Goal: Task Accomplishment & Management: Manage account settings

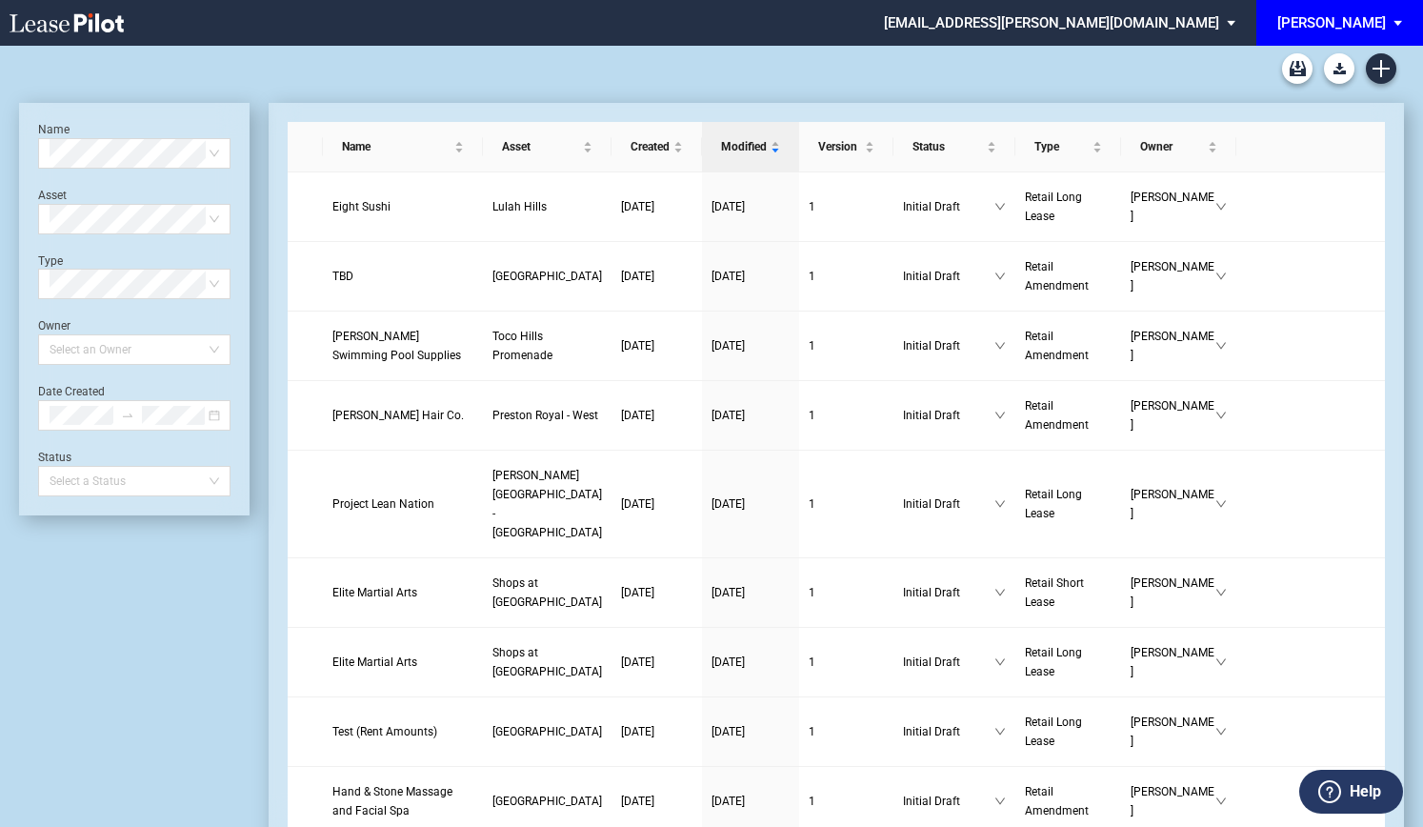
click at [1355, 22] on div "[PERSON_NAME]" at bounding box center [1331, 22] width 109 height 17
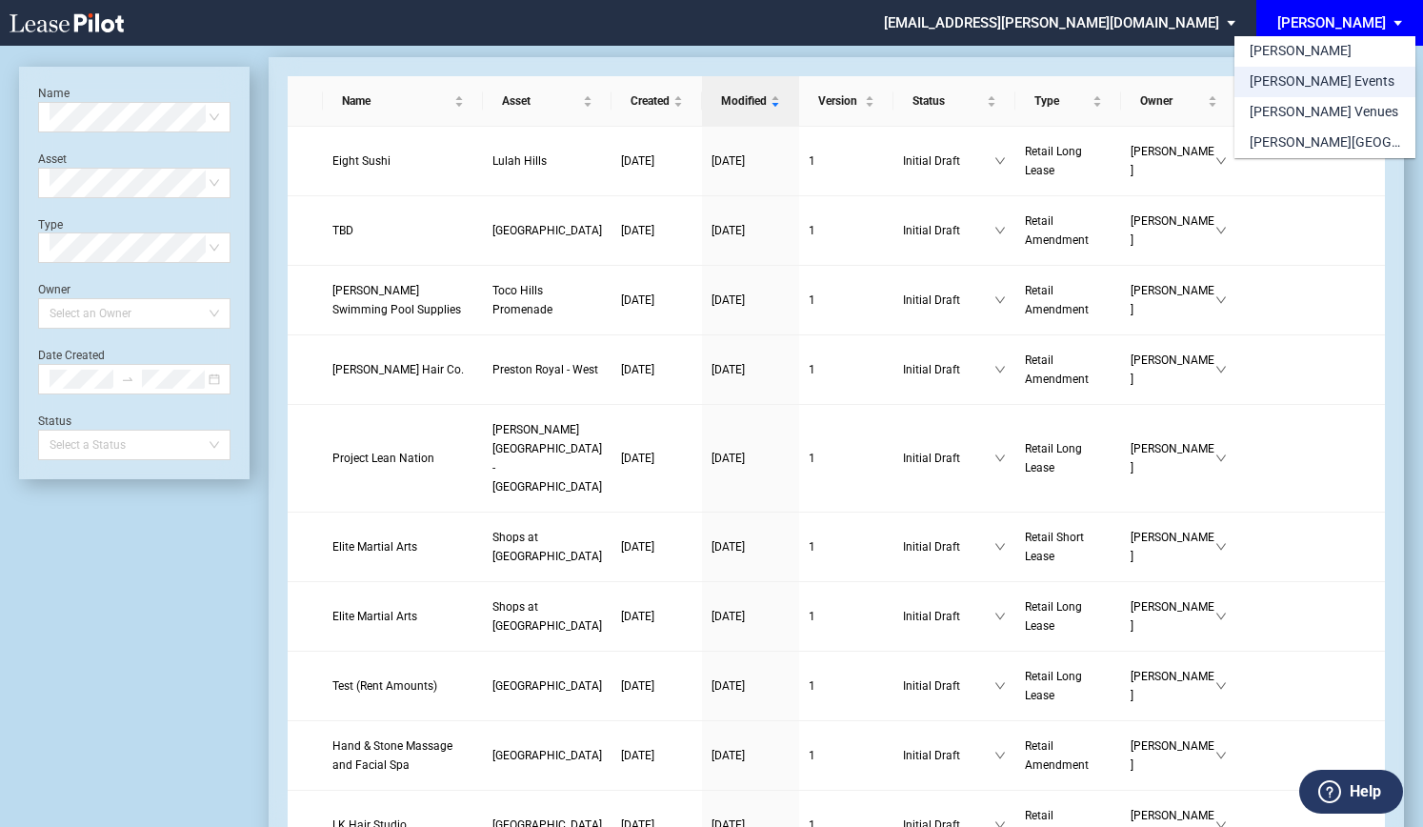
click at [1301, 88] on div "[PERSON_NAME] Events" at bounding box center [1322, 81] width 145 height 19
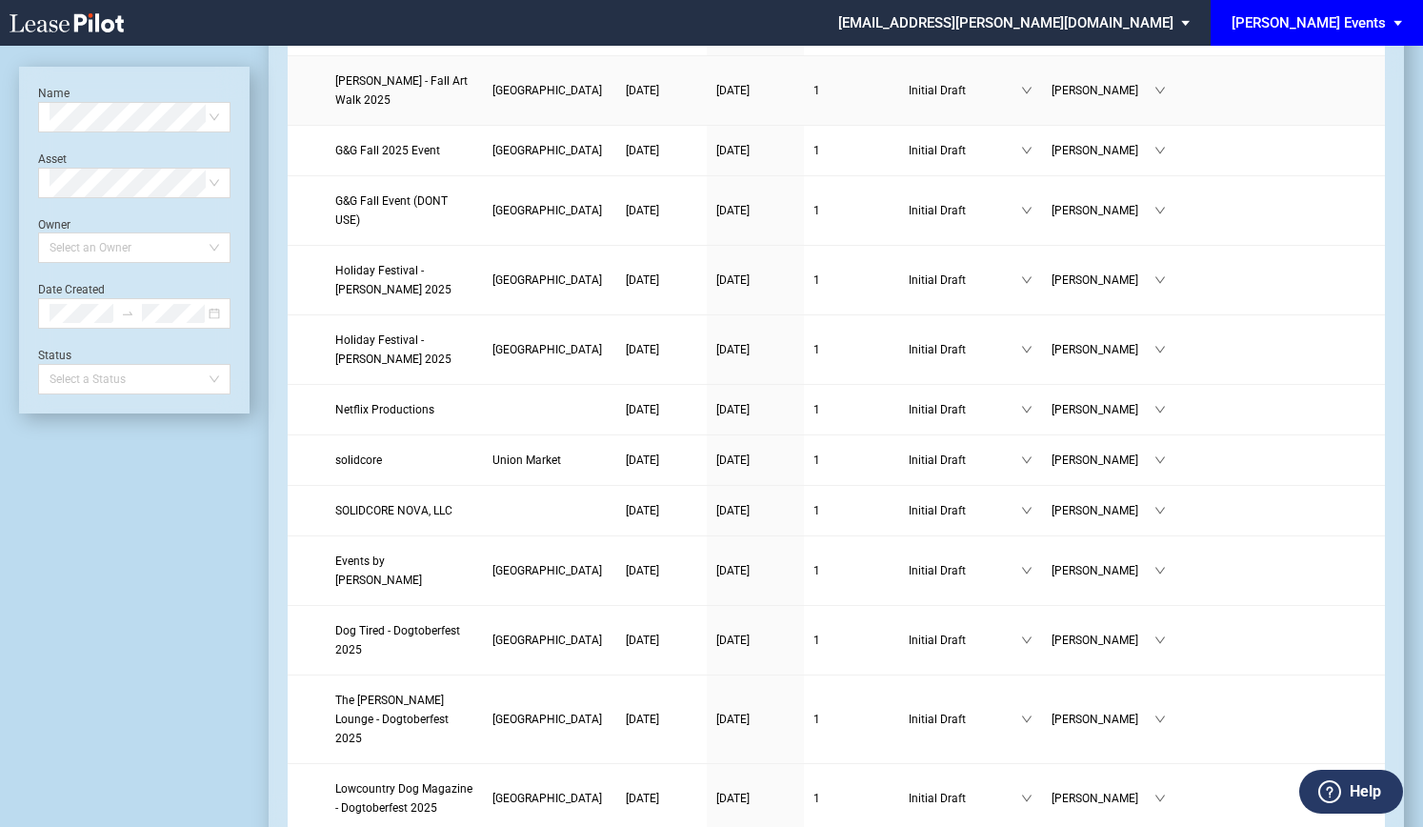
scroll to position [1691, 0]
click at [1326, 37] on span "[PERSON_NAME] Events" at bounding box center [1309, 23] width 154 height 46
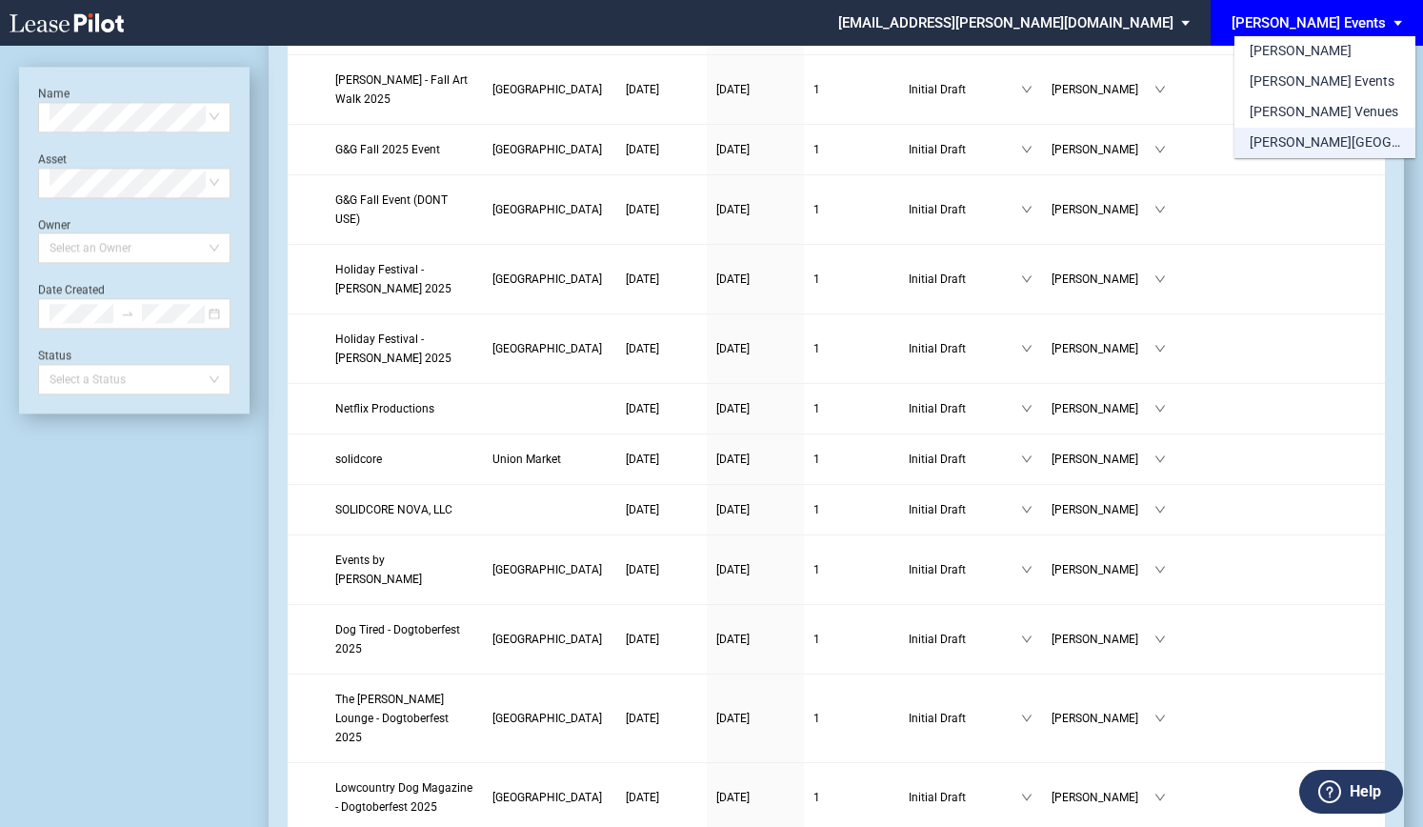
click at [1316, 142] on div "[PERSON_NAME][GEOGRAPHIC_DATA] Consents" at bounding box center [1325, 142] width 151 height 19
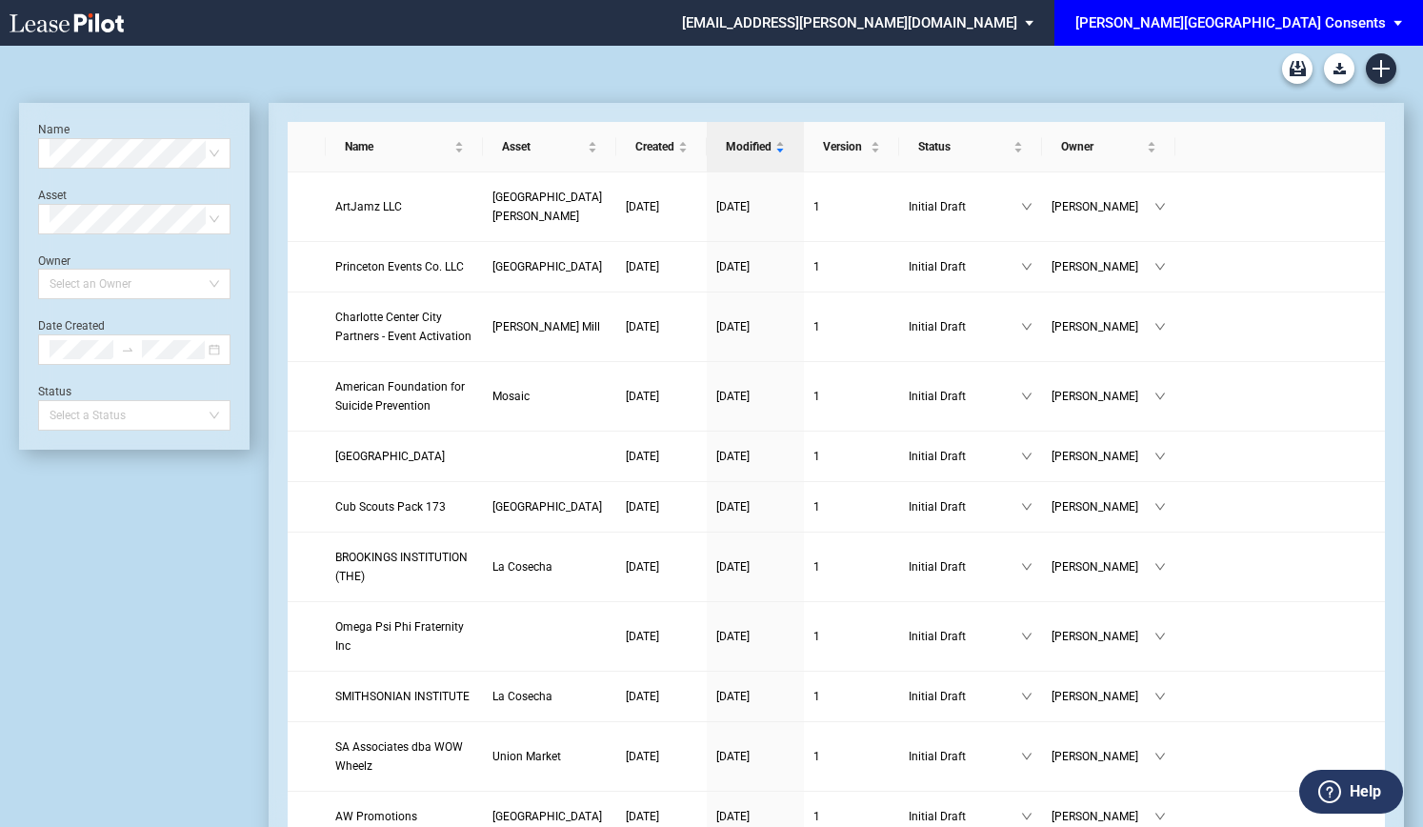
scroll to position [1691, 0]
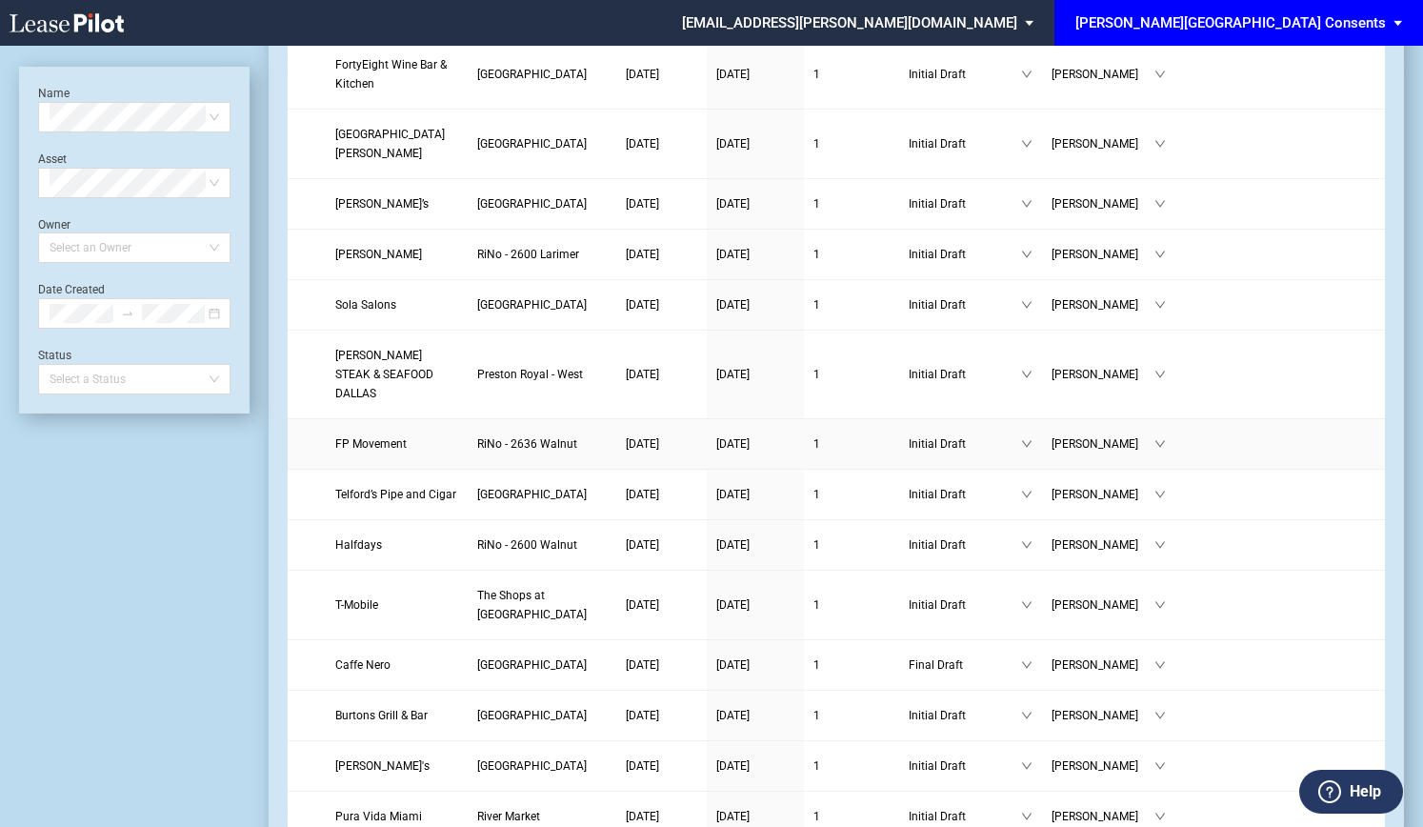
scroll to position [1025, 0]
click at [1206, 14] on div "[PERSON_NAME][GEOGRAPHIC_DATA] Consents" at bounding box center [1230, 22] width 311 height 17
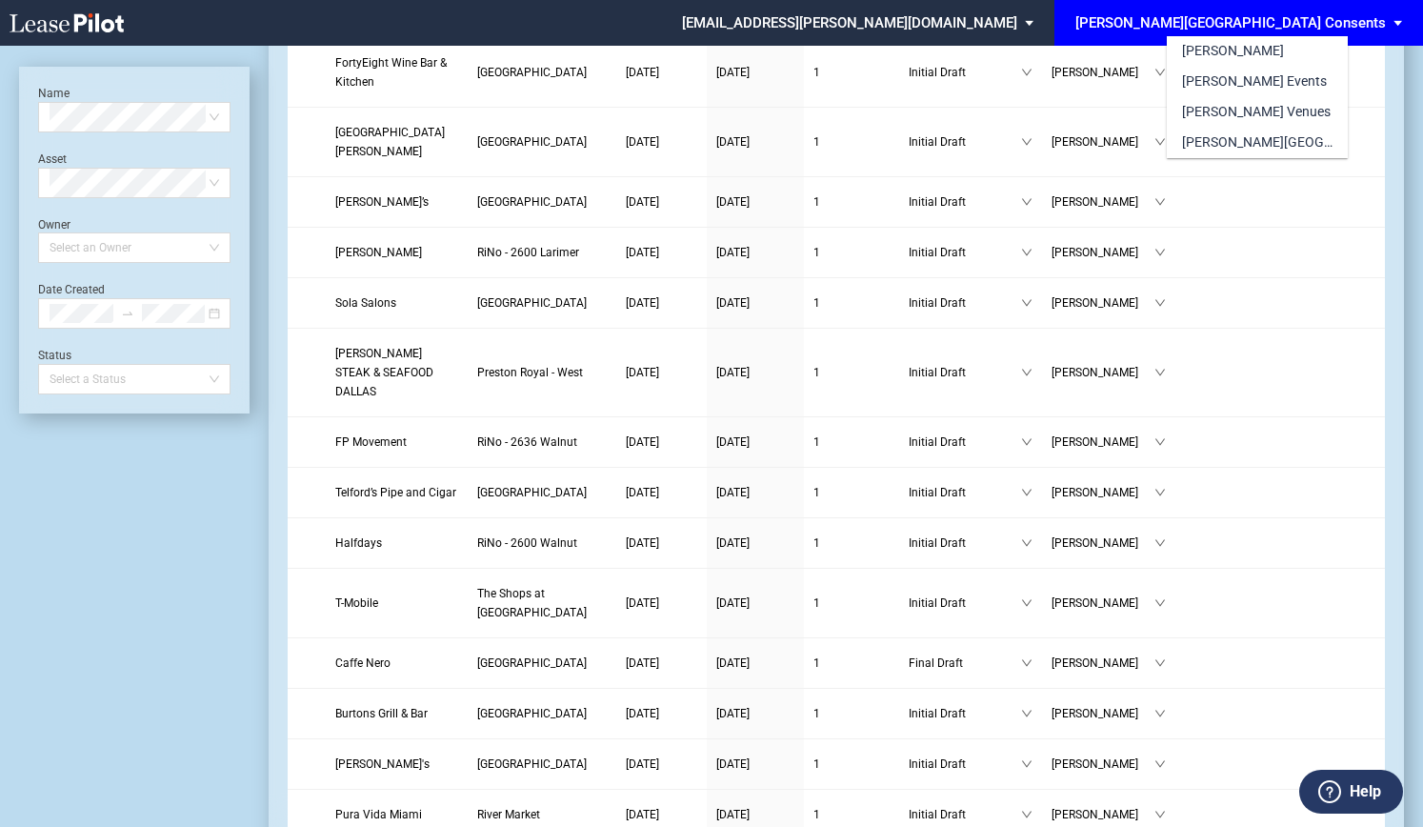
scroll to position [0, 0]
click at [1198, 77] on div "[PERSON_NAME] Events" at bounding box center [1254, 81] width 145 height 19
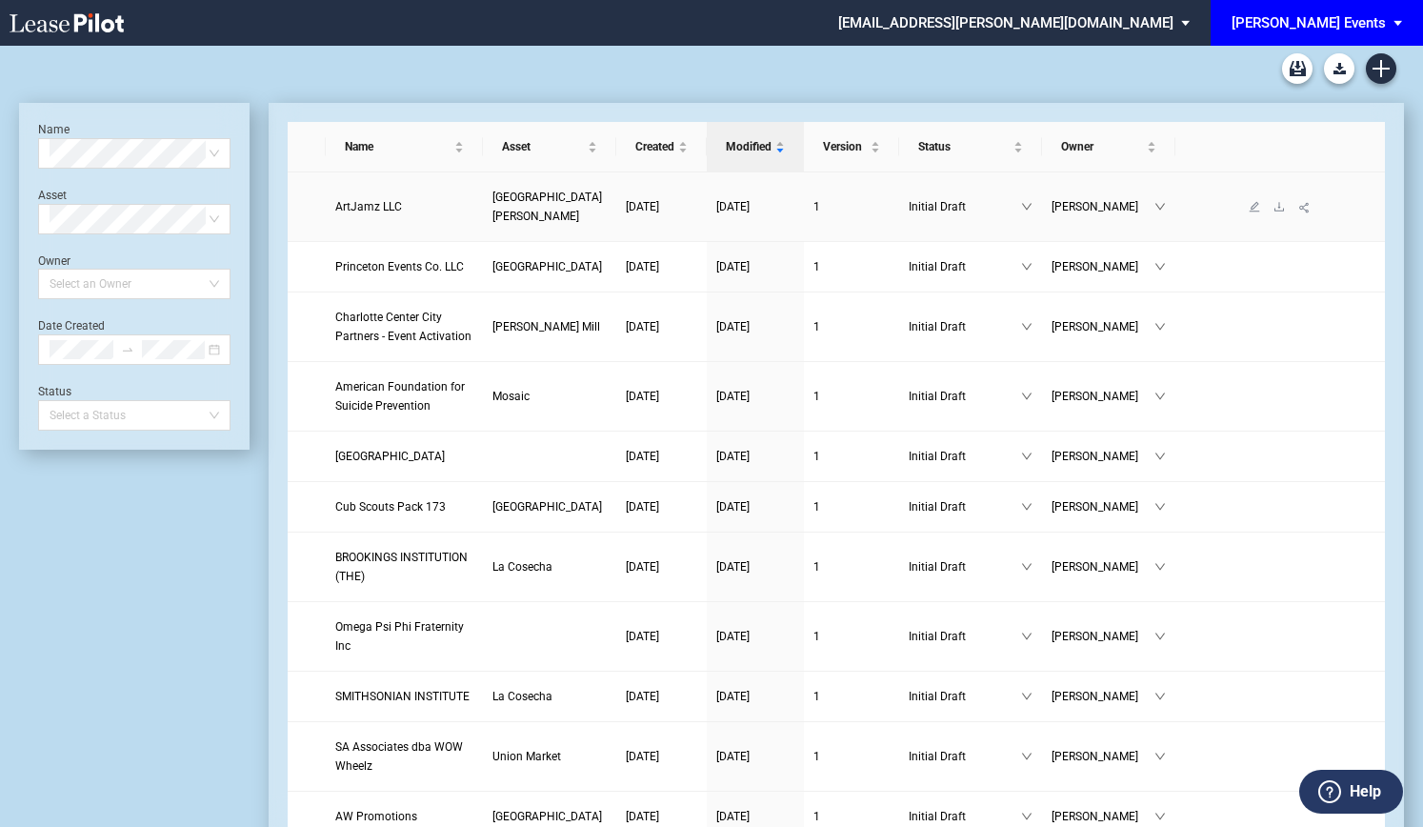
click at [556, 206] on link "[GEOGRAPHIC_DATA][PERSON_NAME]" at bounding box center [549, 207] width 114 height 38
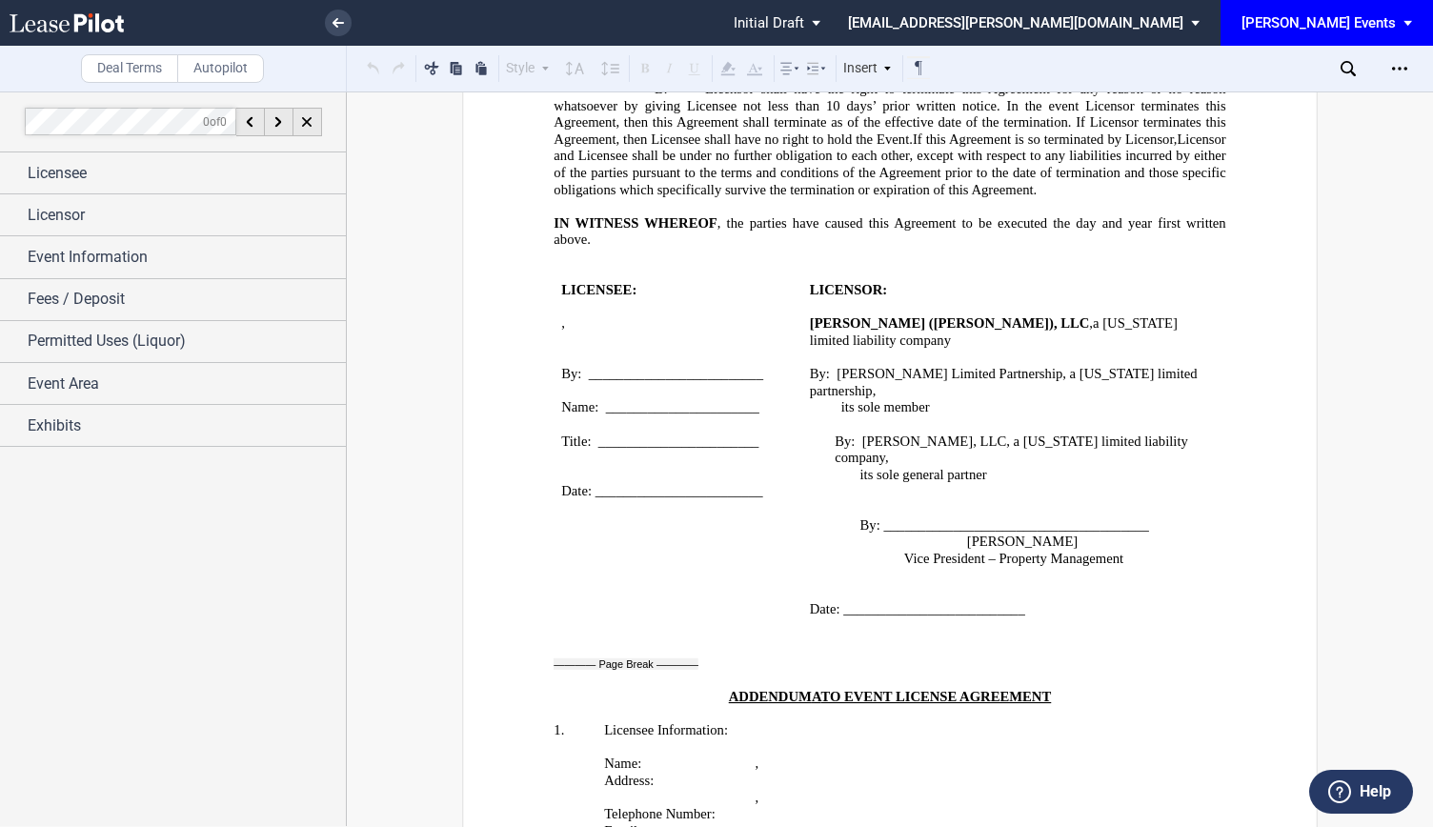
scroll to position [3033, 0]
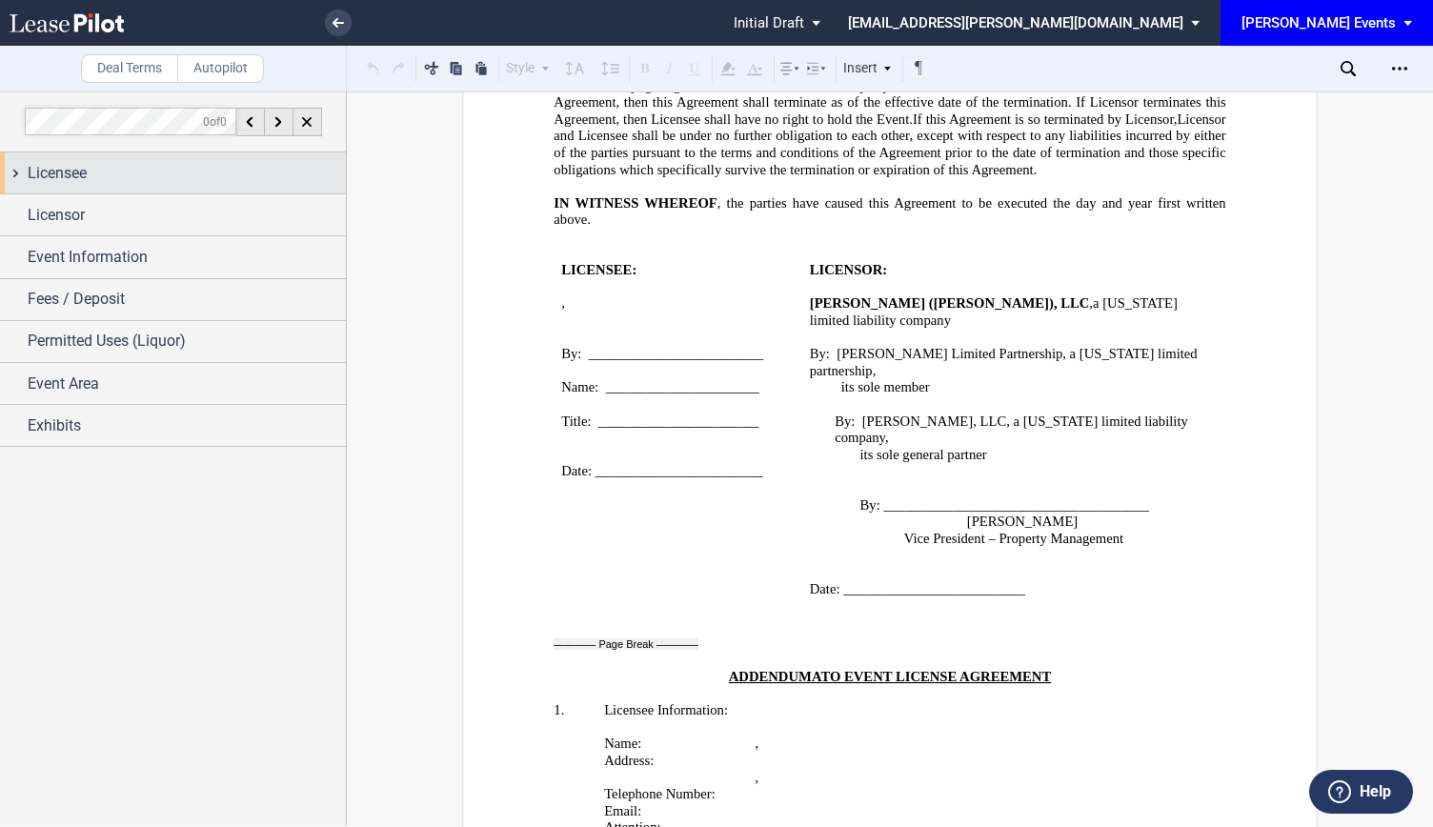
click at [196, 182] on div "Licensee" at bounding box center [187, 173] width 318 height 23
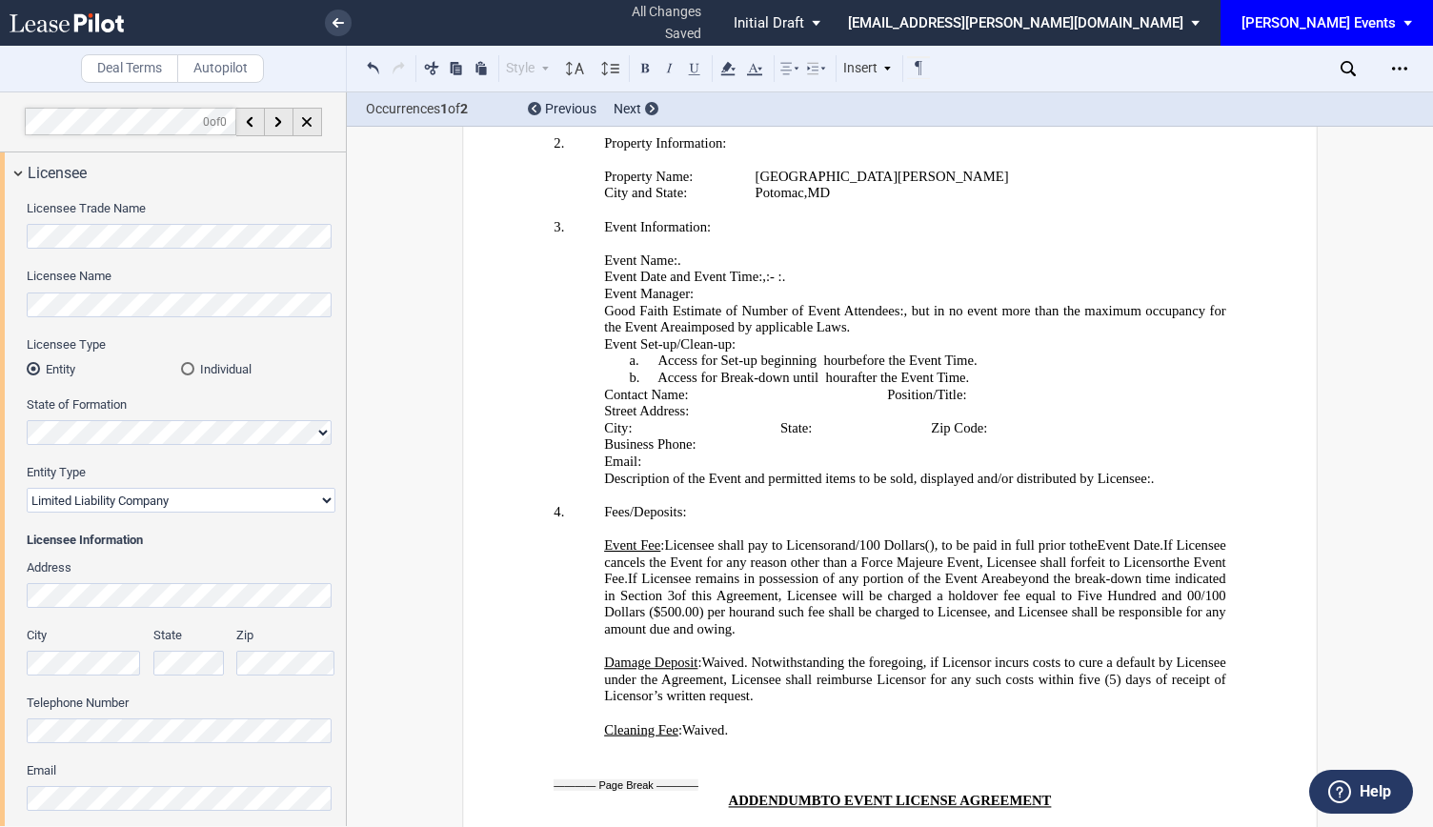
scroll to position [3715, 0]
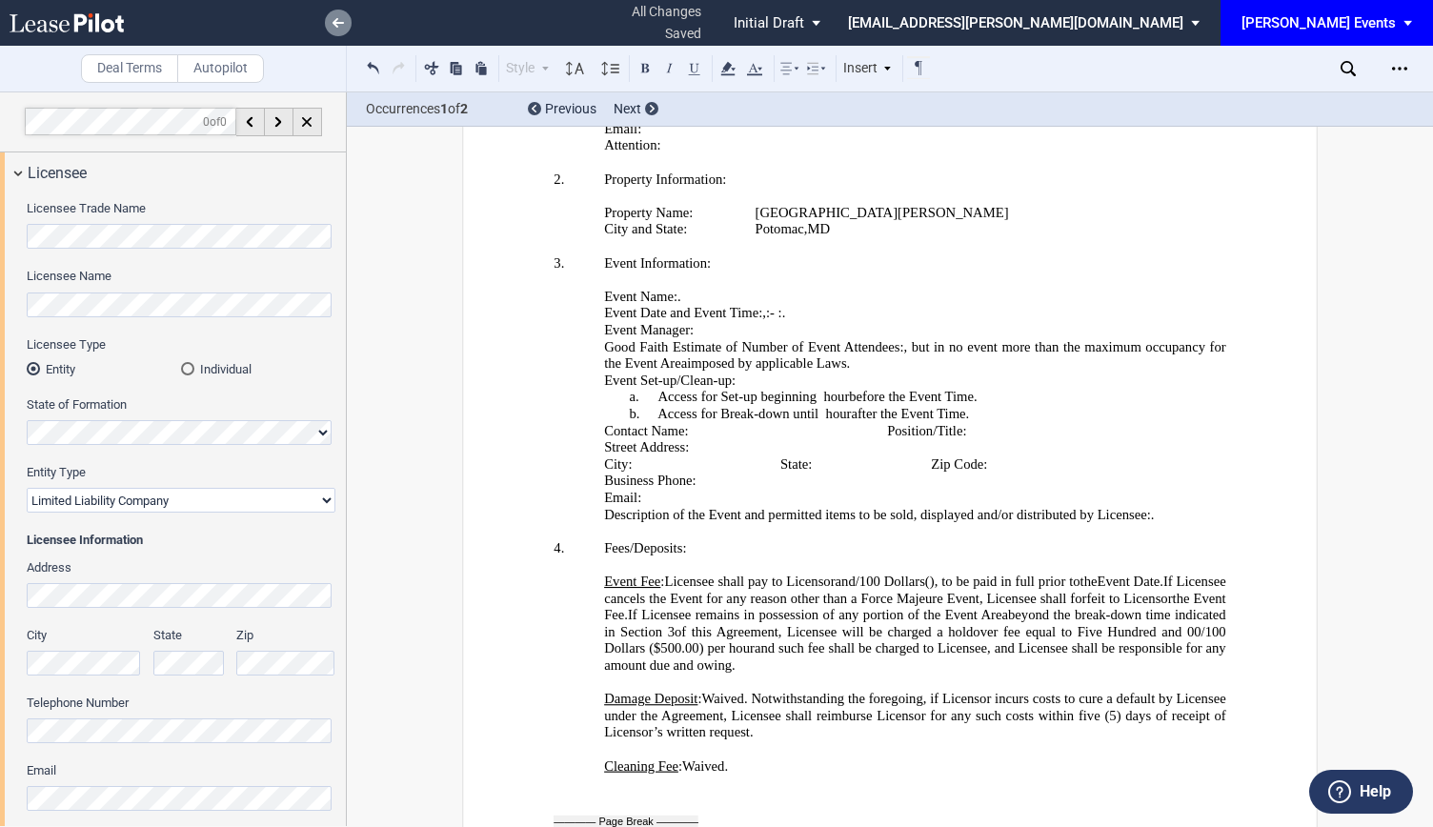
click at [333, 30] on link at bounding box center [338, 23] width 27 height 27
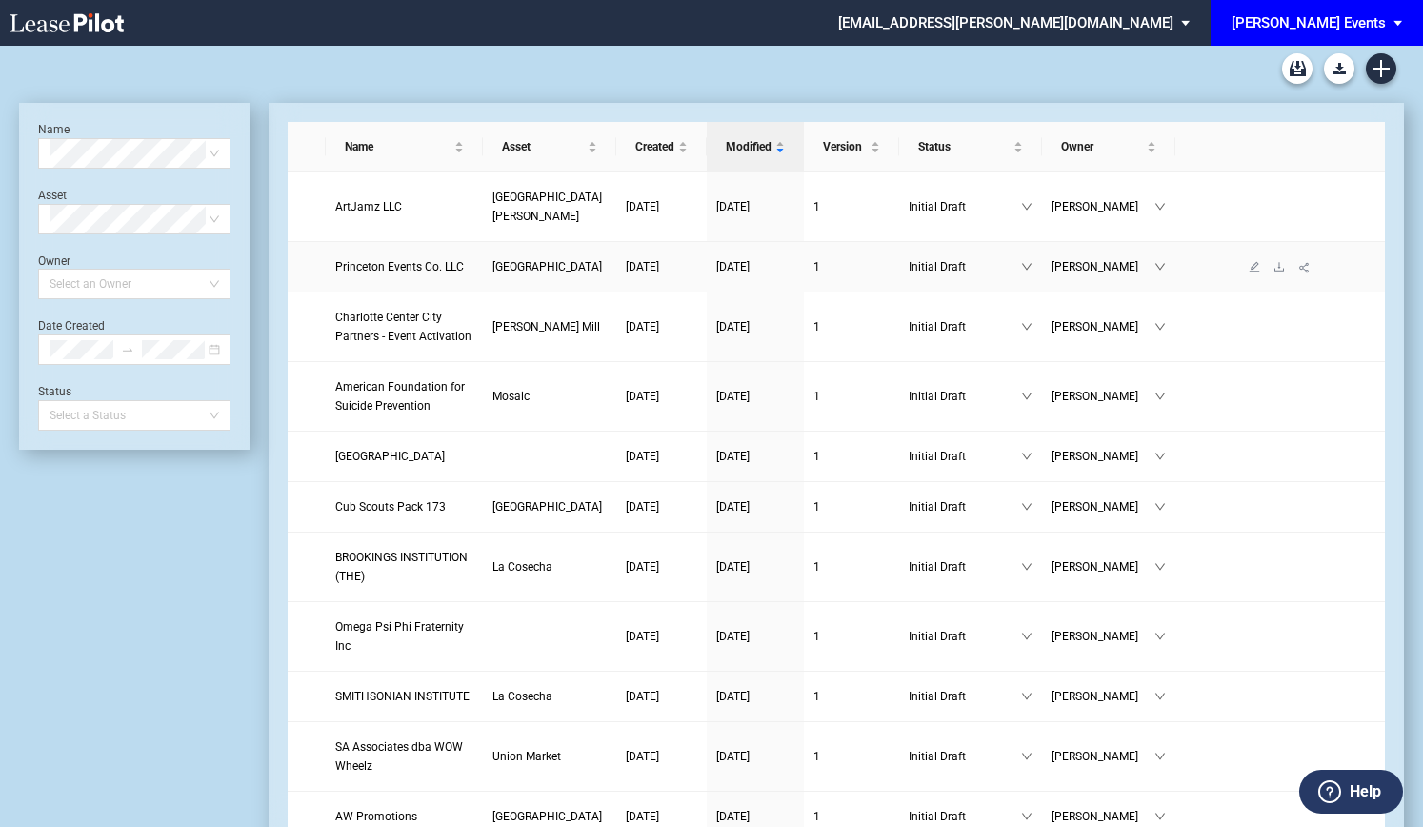
click at [442, 273] on span "Princeton Events Co. LLC" at bounding box center [399, 266] width 129 height 13
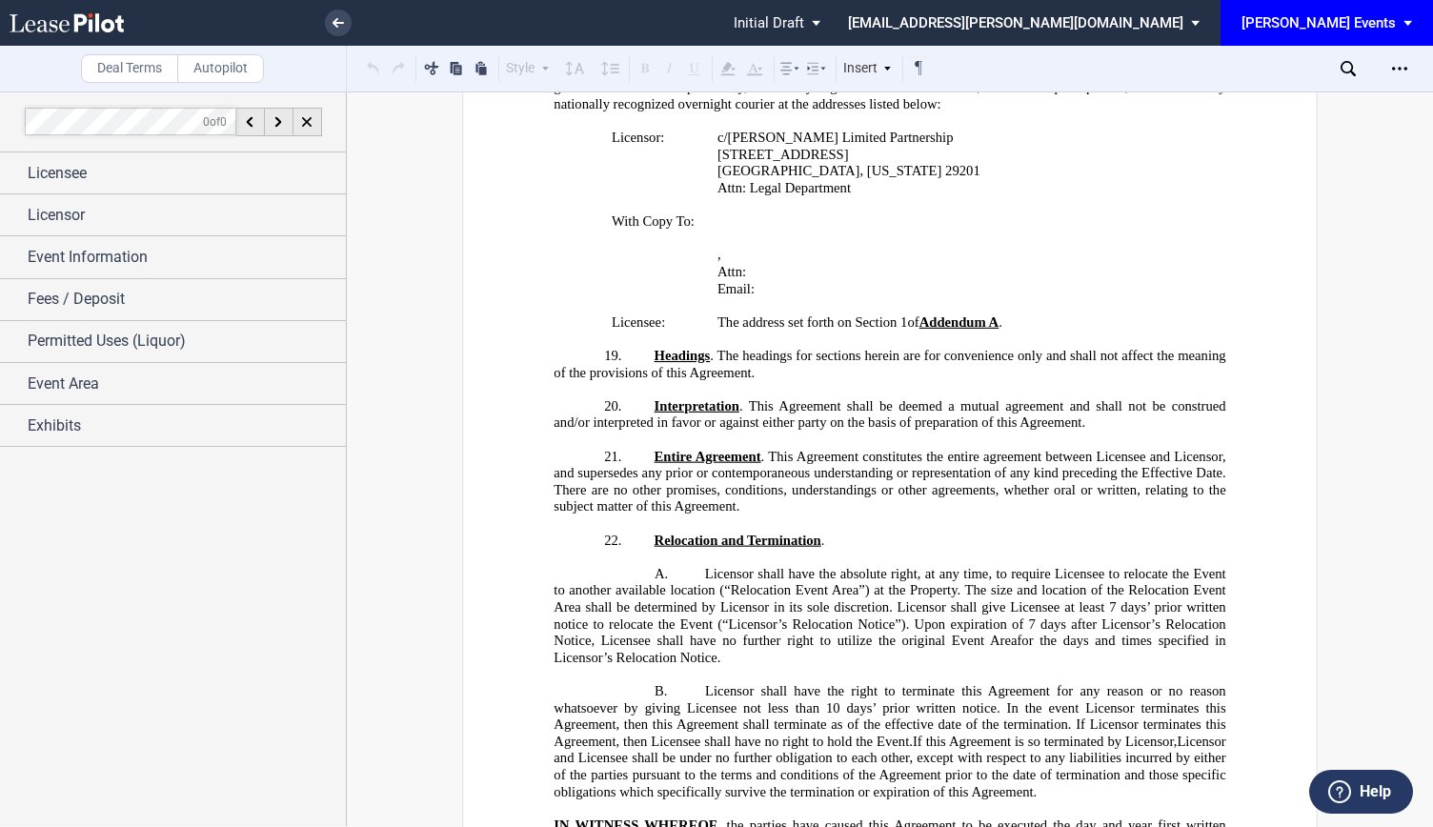
scroll to position [2416, 0]
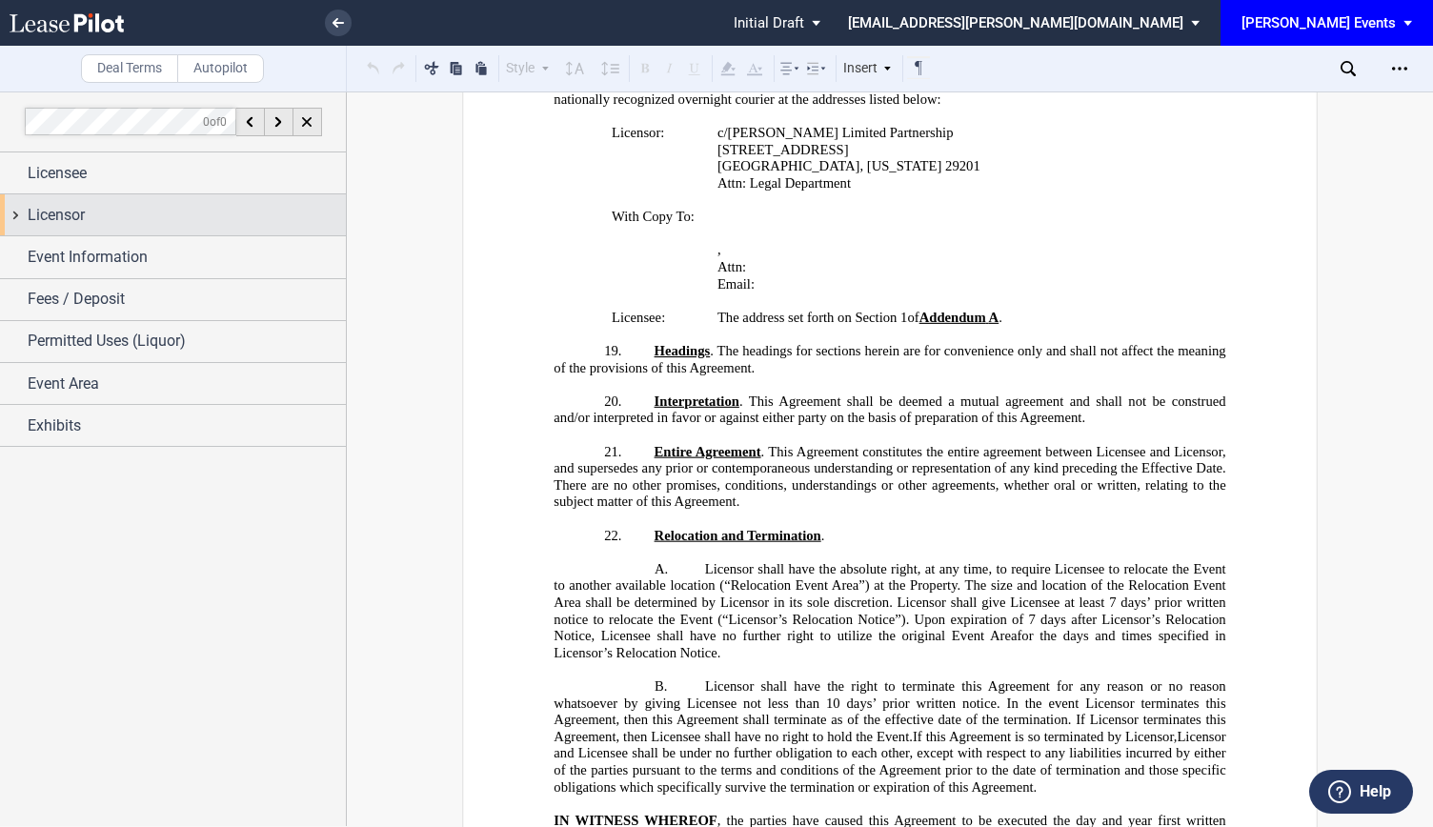
click at [136, 214] on div "Licensor" at bounding box center [187, 215] width 318 height 23
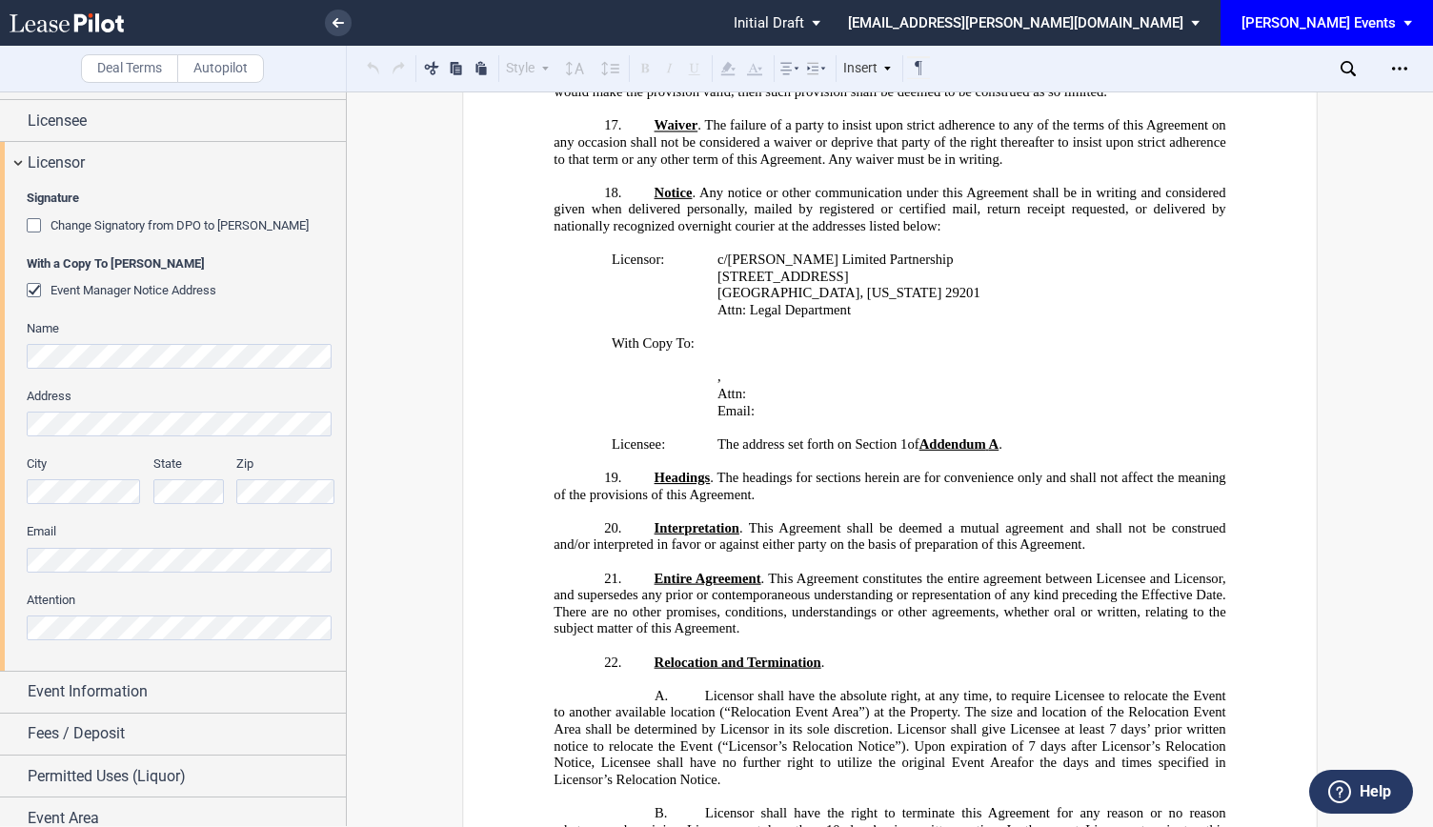
scroll to position [2290, 0]
click at [5, 415] on div "Signature Change Signatory from DPO to Jodie W. McLean With a Copy To EDENS Eve…" at bounding box center [173, 426] width 346 height 487
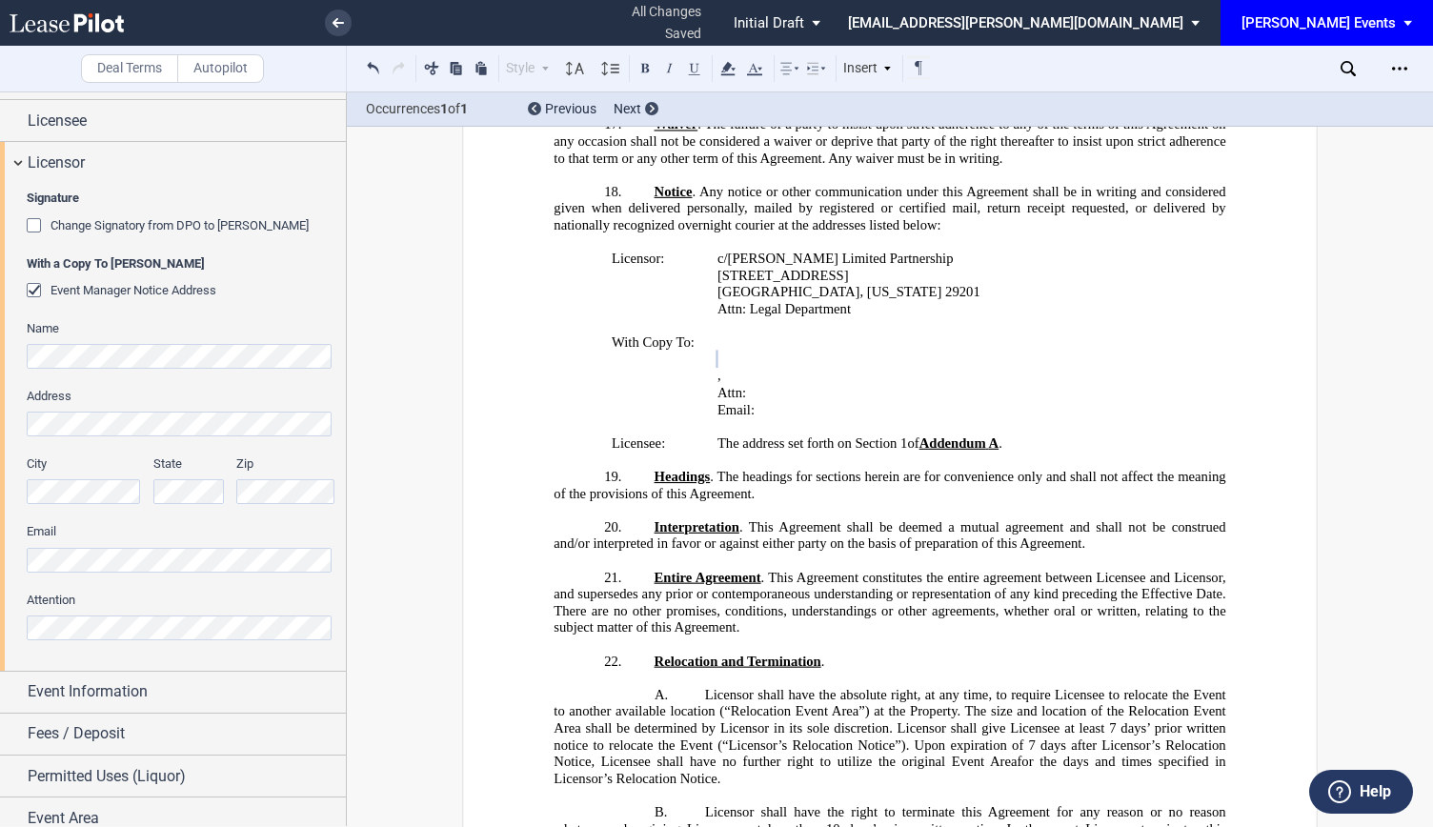
click at [0, 475] on div "Signature Change Signatory from DPO to Jodie W. McLean With a Copy To EDENS Eve…" at bounding box center [173, 426] width 346 height 487
click at [107, 481] on div "City State Zip" at bounding box center [180, 489] width 331 height 68
click at [177, 475] on div "City State Zip" at bounding box center [180, 489] width 331 height 68
click at [0, 546] on div "Signature Change Signatory from DPO to Jodie W. McLean With a Copy To EDENS Eve…" at bounding box center [173, 426] width 346 height 487
click at [0, 594] on div "Signature Change Signatory from DPO to Jodie W. McLean With a Copy To EDENS Eve…" at bounding box center [173, 426] width 346 height 487
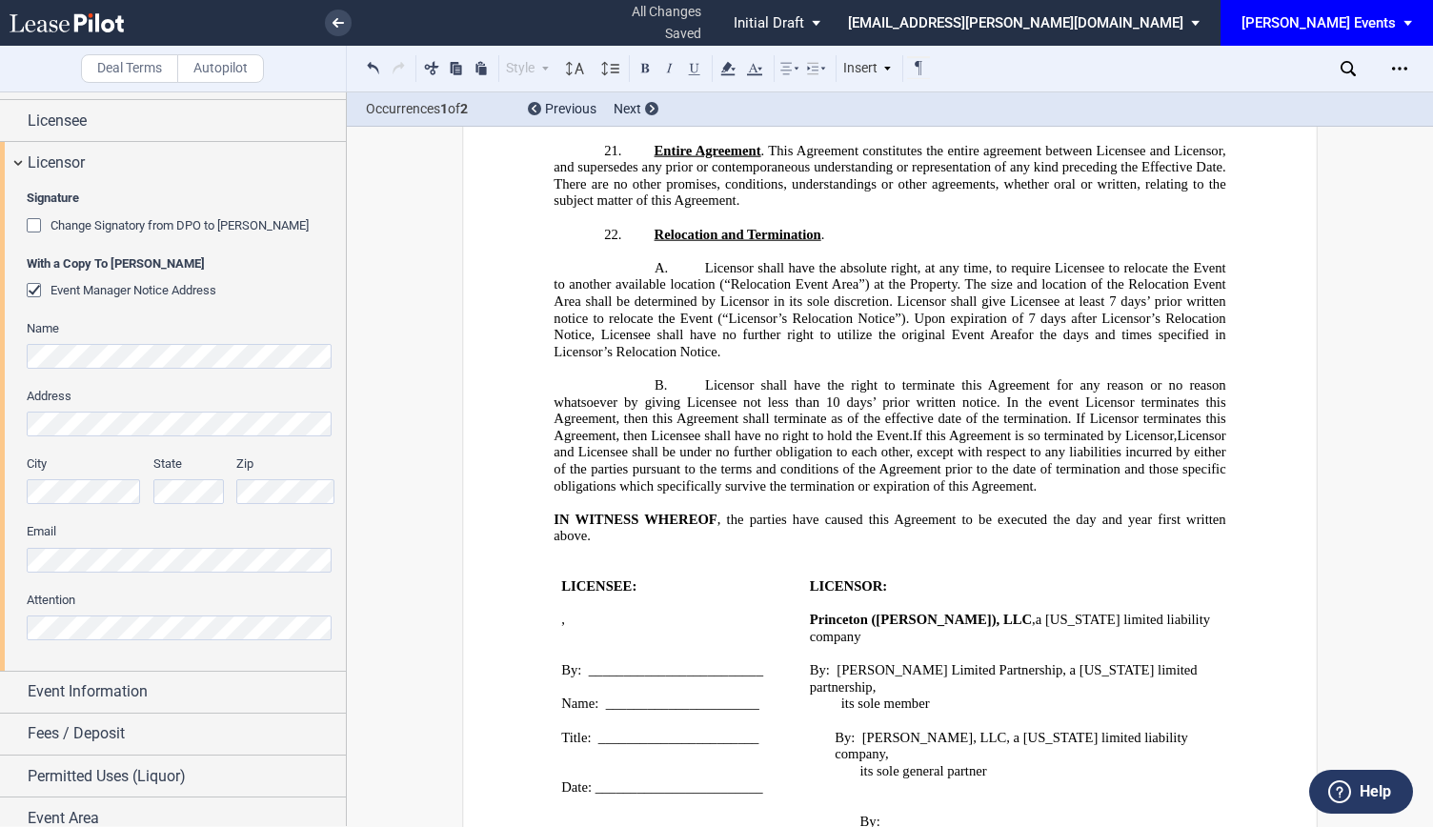
scroll to position [0, 0]
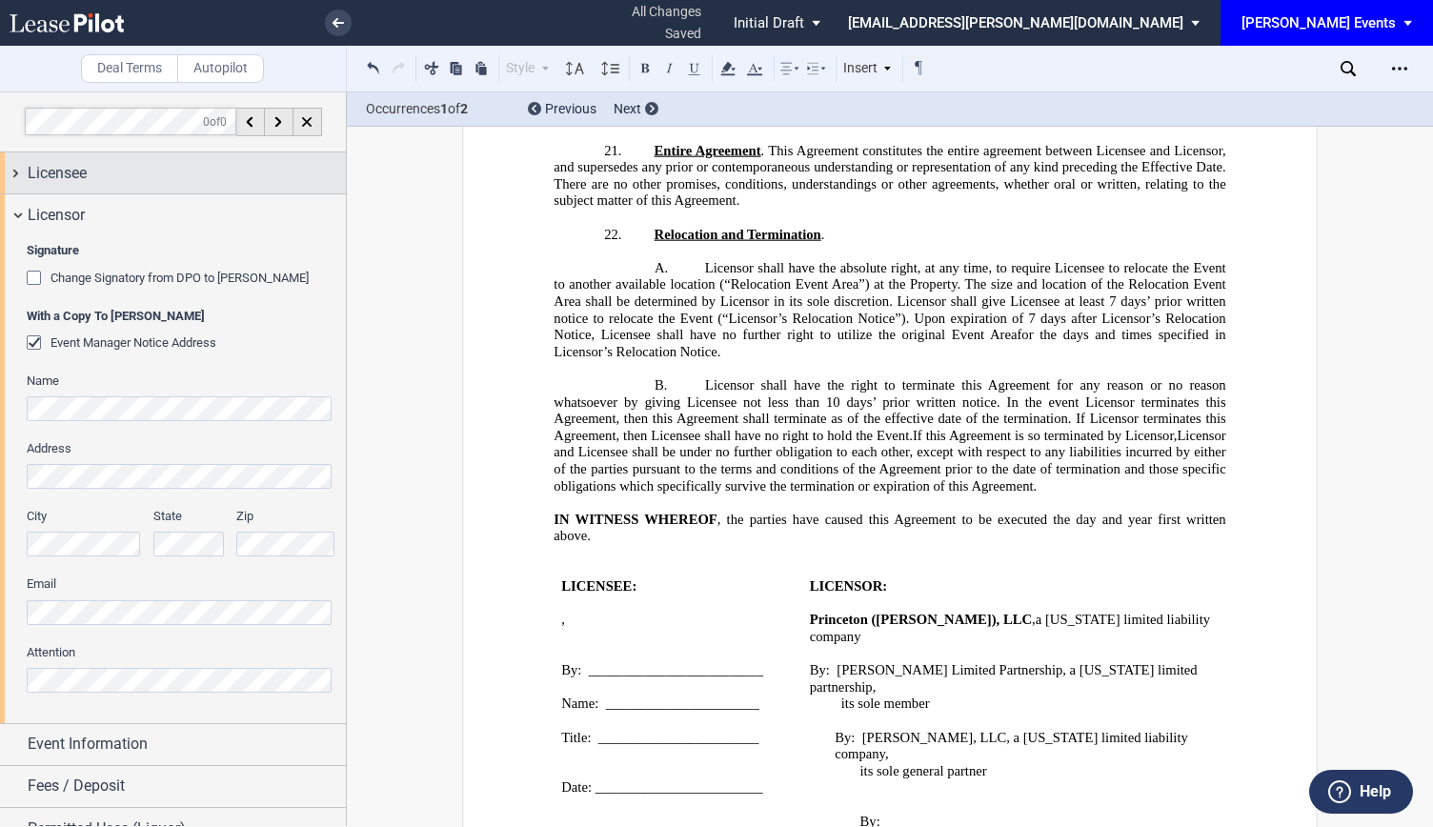
click at [103, 176] on div "Licensee" at bounding box center [187, 173] width 318 height 23
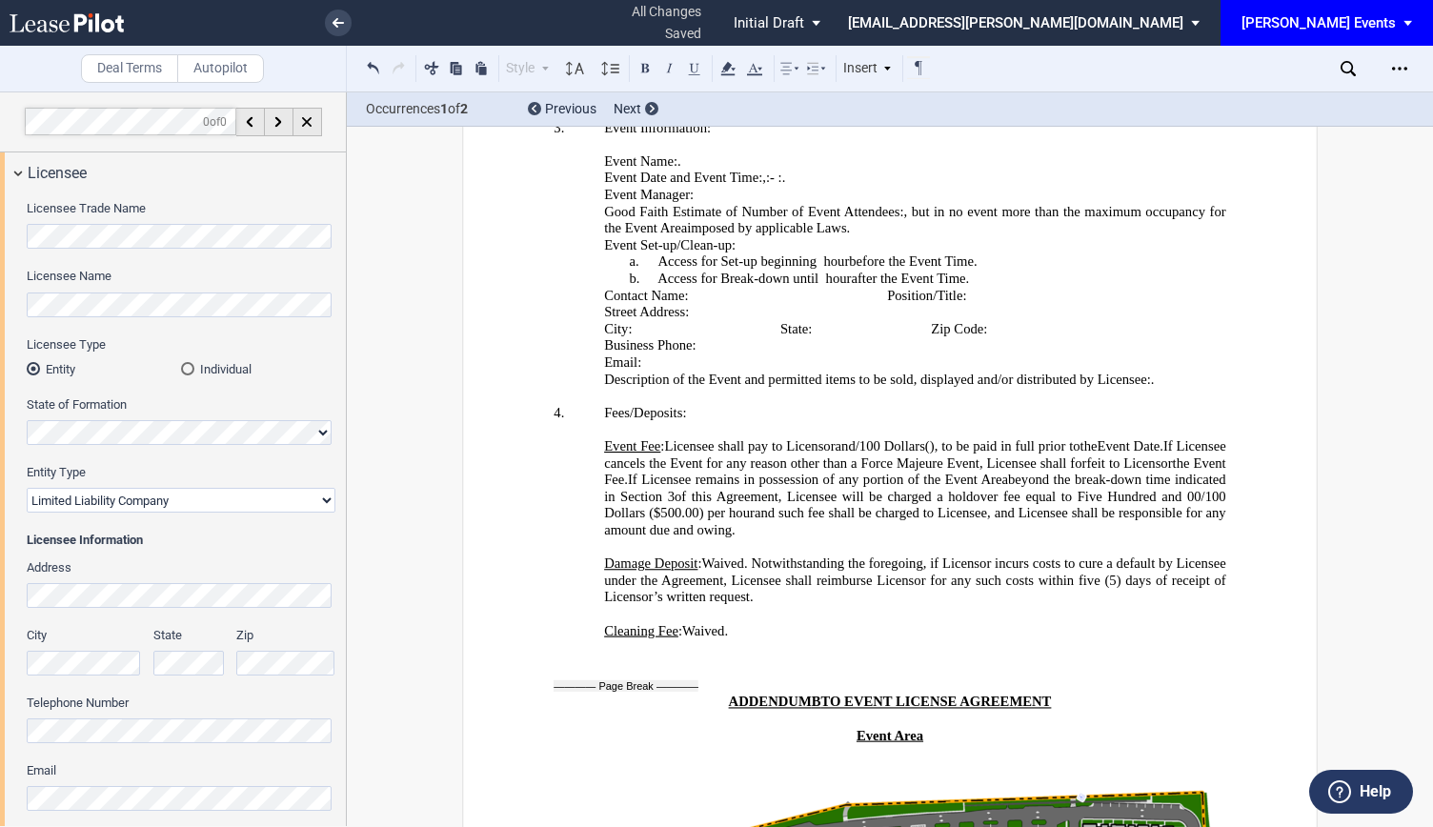
scroll to position [3841, 0]
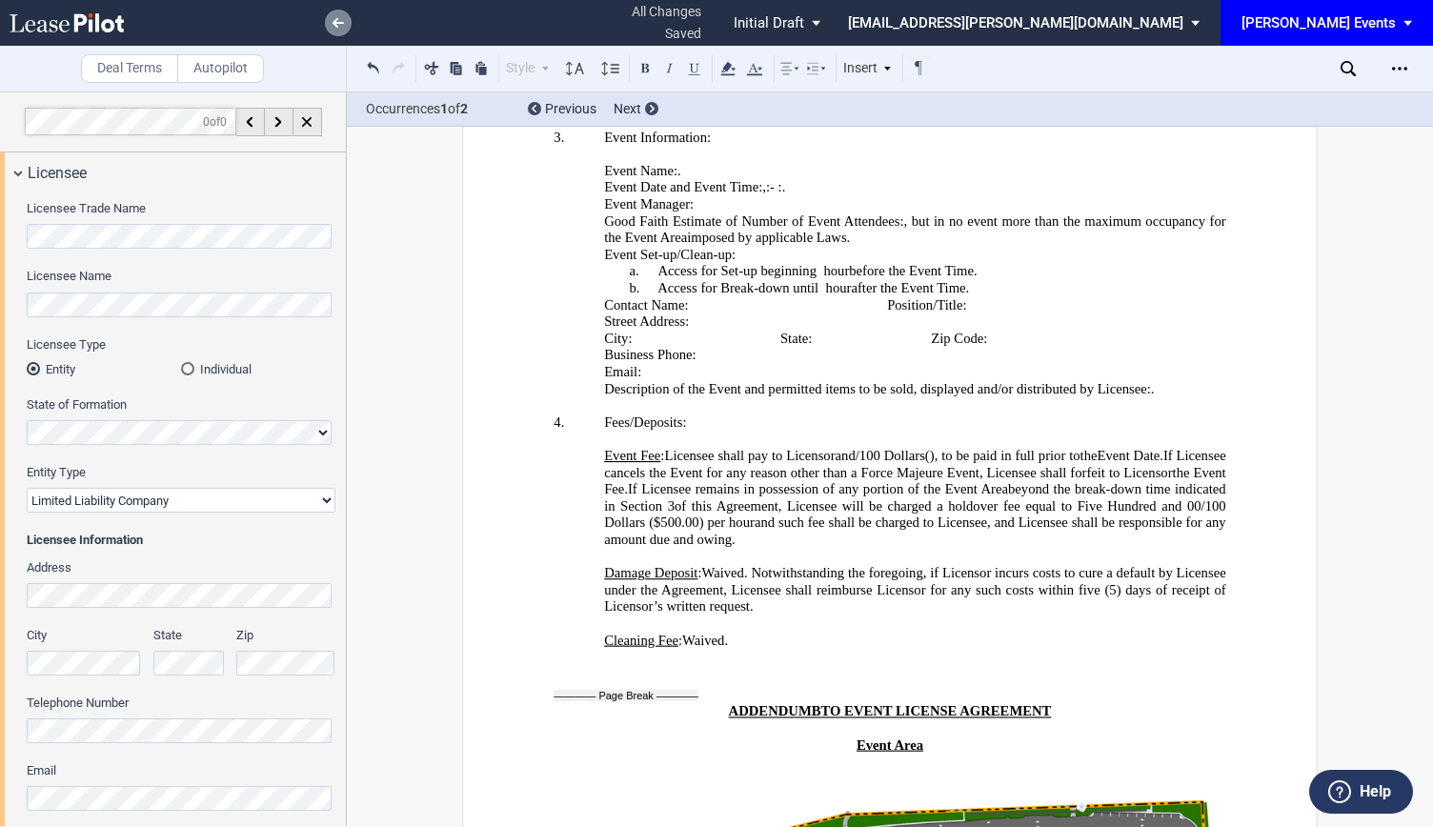
click at [338, 30] on link at bounding box center [338, 23] width 27 height 27
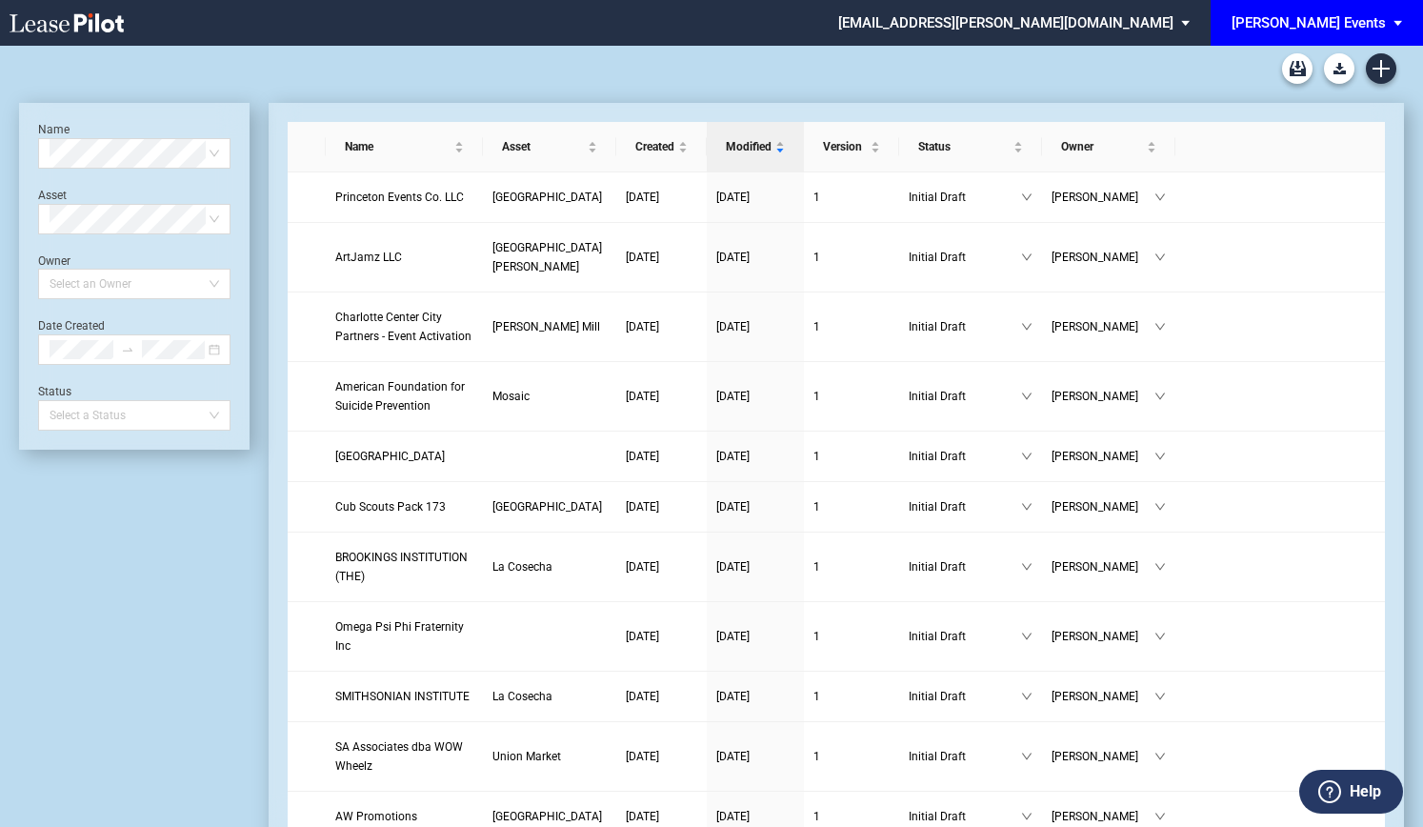
click at [1312, 37] on span "[PERSON_NAME] Events" at bounding box center [1309, 23] width 154 height 46
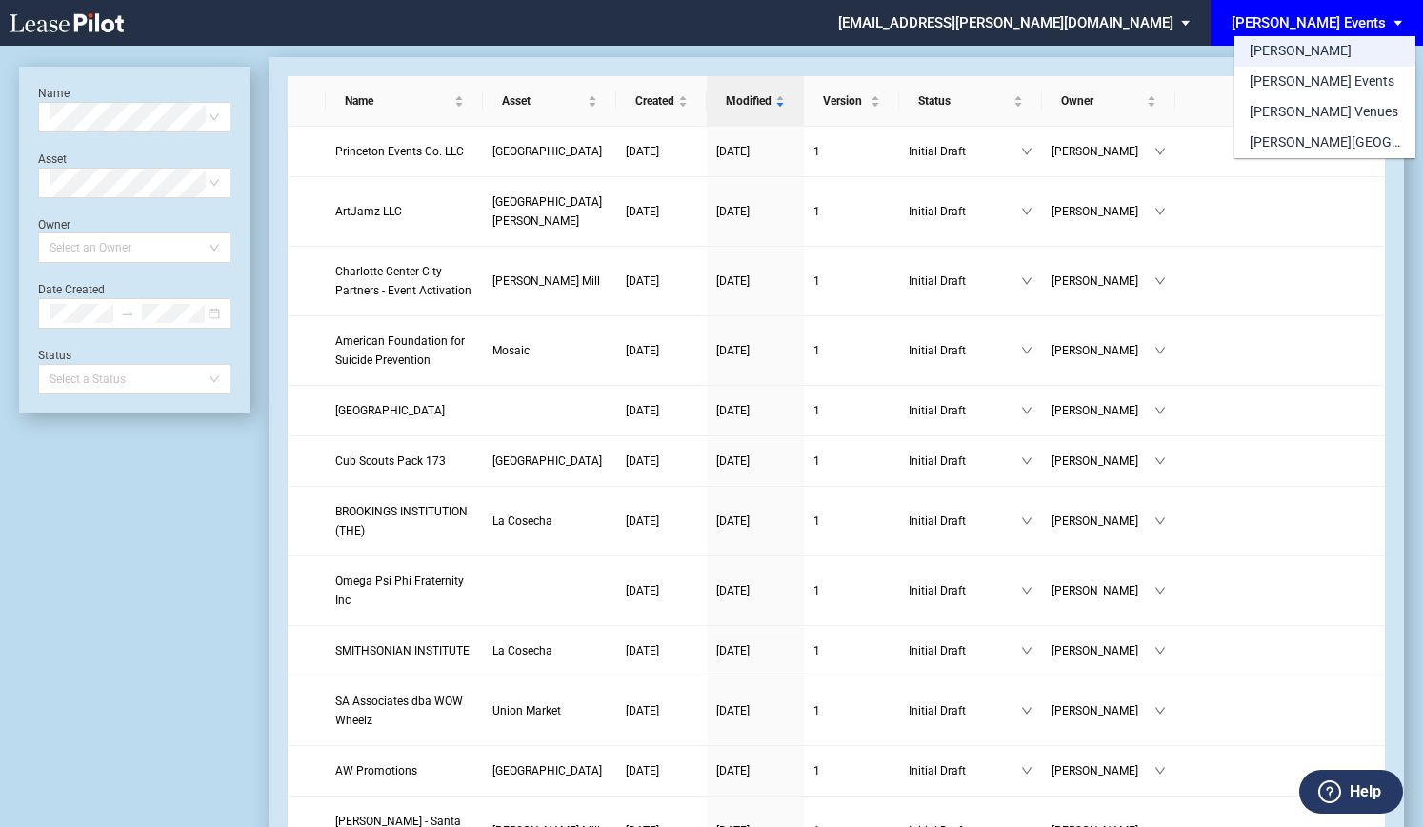
click at [1261, 49] on div "[PERSON_NAME]" at bounding box center [1301, 51] width 102 height 19
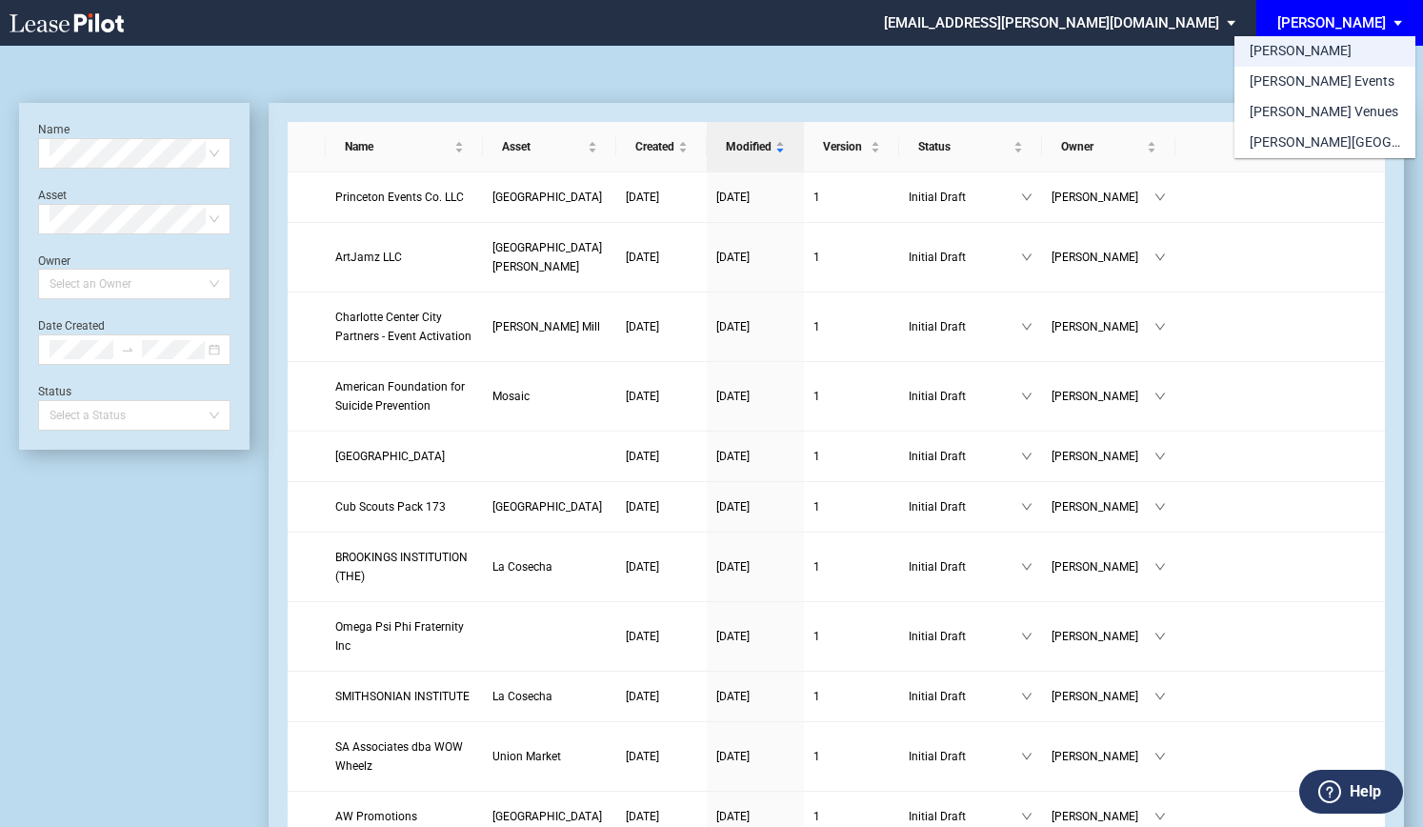
scroll to position [46, 0]
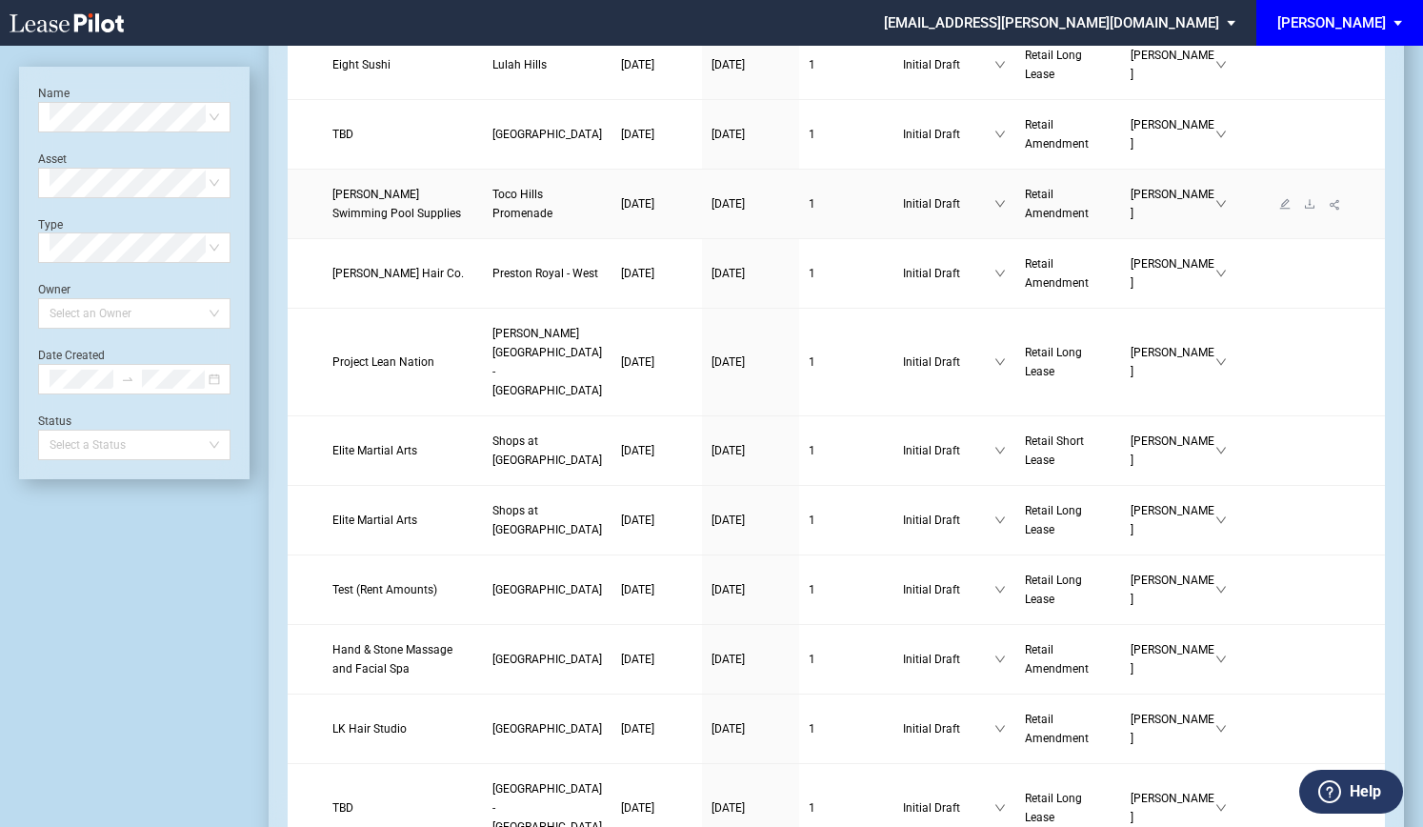
scroll to position [149, 0]
